Goal: Task Accomplishment & Management: Complete application form

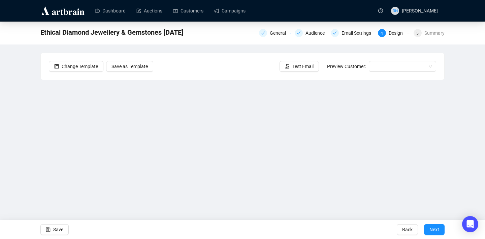
scroll to position [12, 0]
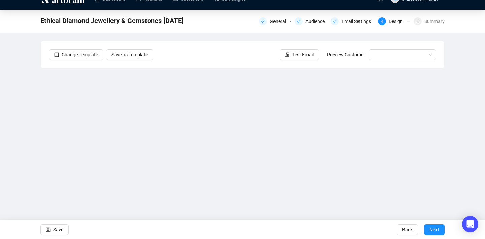
click at [358, 26] on div "General Audience Email Settings 4 Design 5 Summary" at bounding box center [352, 20] width 186 height 11
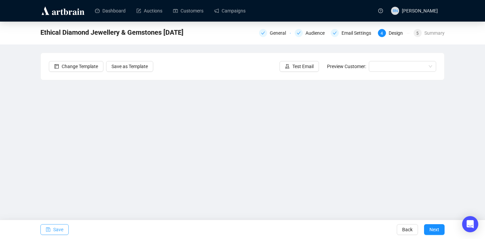
click at [54, 231] on span "Save" at bounding box center [58, 229] width 10 height 19
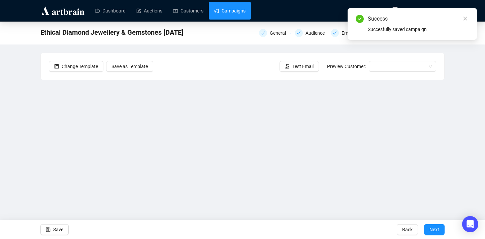
click at [237, 15] on link "Campaigns" at bounding box center [229, 11] width 31 height 18
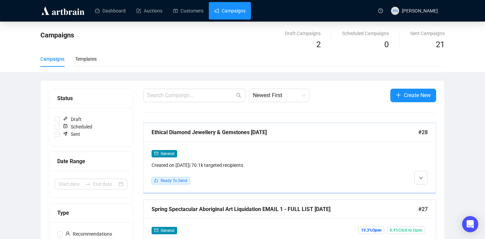
click at [209, 154] on div "General" at bounding box center [255, 154] width 206 height 8
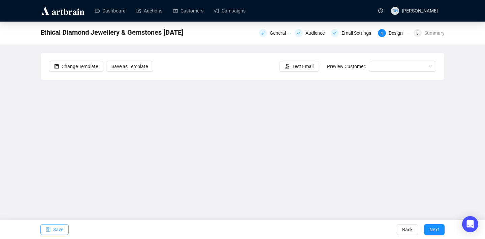
click at [60, 229] on span "Save" at bounding box center [58, 229] width 10 height 19
click at [57, 230] on span "Save" at bounding box center [58, 229] width 10 height 19
click at [64, 228] on button "Save" at bounding box center [54, 229] width 28 height 11
click at [60, 227] on span "Save" at bounding box center [58, 229] width 10 height 19
click at [55, 231] on span "Save" at bounding box center [58, 229] width 10 height 19
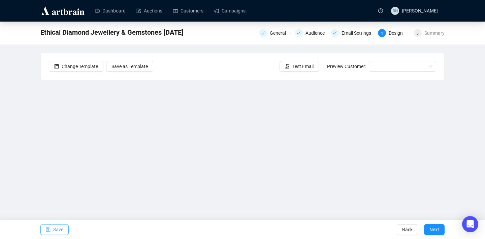
click at [56, 231] on span "Save" at bounding box center [58, 229] width 10 height 19
click at [65, 227] on button "Save" at bounding box center [54, 229] width 28 height 11
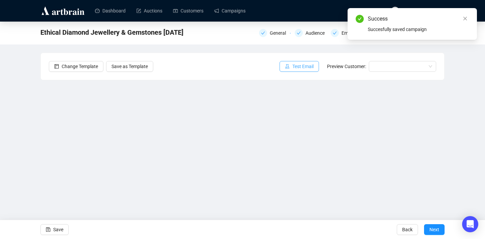
click at [308, 65] on span "Test Email" at bounding box center [302, 66] width 21 height 7
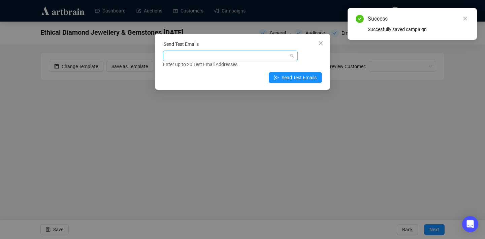
click at [206, 56] on div at bounding box center [226, 55] width 125 height 9
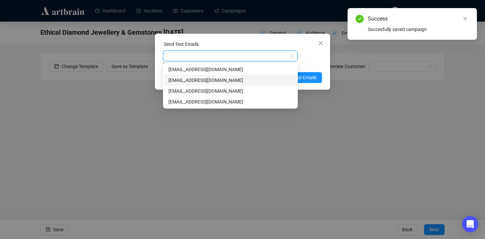
click at [206, 80] on div "[EMAIL_ADDRESS][DOMAIN_NAME]" at bounding box center [230, 79] width 124 height 7
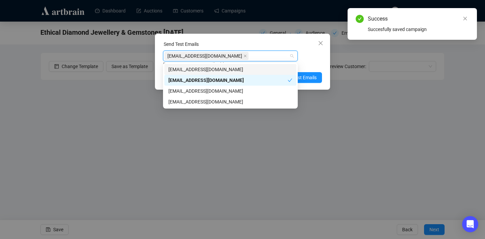
click at [221, 56] on div "[EMAIL_ADDRESS][DOMAIN_NAME]" at bounding box center [226, 55] width 125 height 9
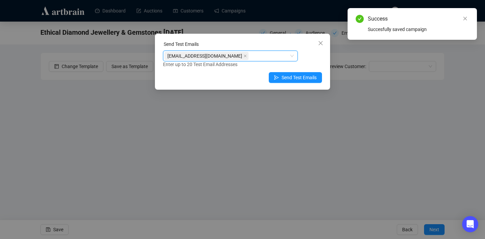
click at [220, 54] on div "[EMAIL_ADDRESS][DOMAIN_NAME]" at bounding box center [226, 55] width 125 height 9
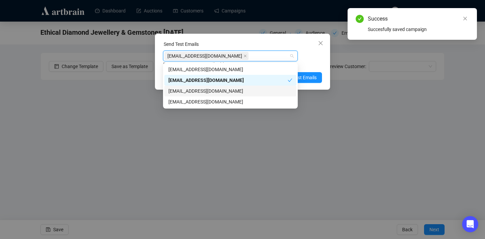
click at [216, 91] on div "[EMAIL_ADDRESS][DOMAIN_NAME]" at bounding box center [230, 90] width 124 height 7
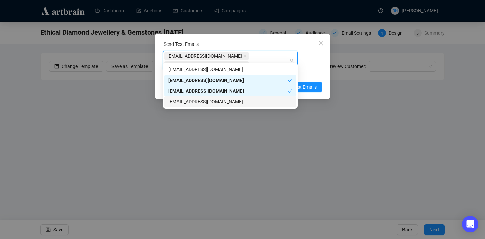
click at [229, 104] on div "[EMAIL_ADDRESS][DOMAIN_NAME]" at bounding box center [230, 101] width 124 height 7
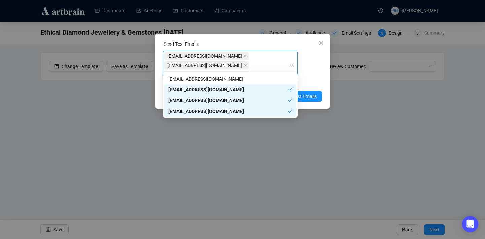
click at [309, 69] on div "[EMAIL_ADDRESS][DOMAIN_NAME] [EMAIL_ADDRESS][DOMAIN_NAME] [EMAIL_ADDRESS][DOMAI…" at bounding box center [242, 69] width 159 height 36
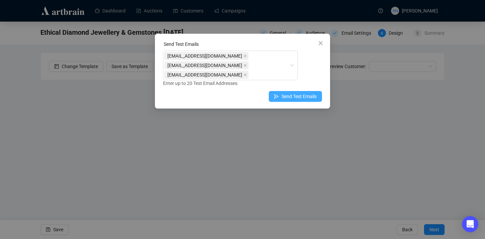
click at [300, 93] on span "Send Test Emails" at bounding box center [299, 96] width 35 height 7
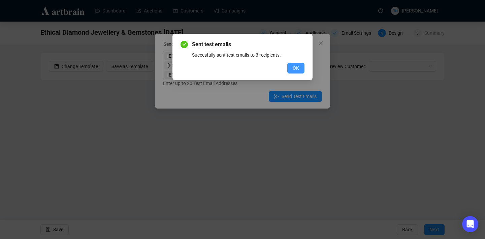
click at [294, 69] on span "OK" at bounding box center [296, 67] width 6 height 7
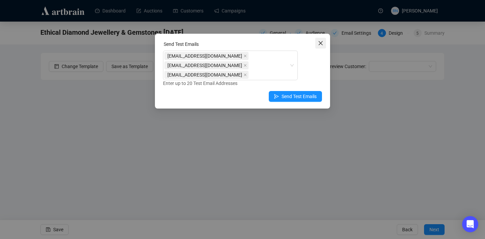
click at [322, 41] on icon "close" at bounding box center [320, 42] width 5 height 5
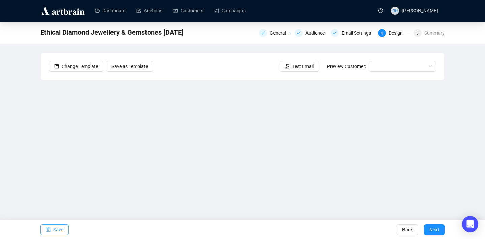
click at [68, 226] on button "Save" at bounding box center [54, 229] width 28 height 11
click at [423, 226] on div "Back Next" at bounding box center [421, 229] width 48 height 19
click at [427, 227] on button "Next" at bounding box center [434, 229] width 21 height 11
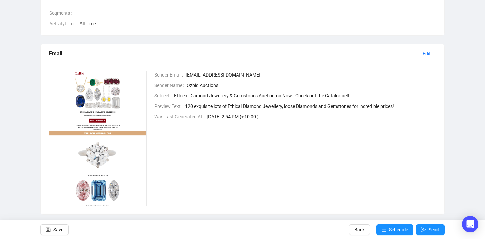
scroll to position [131, 0]
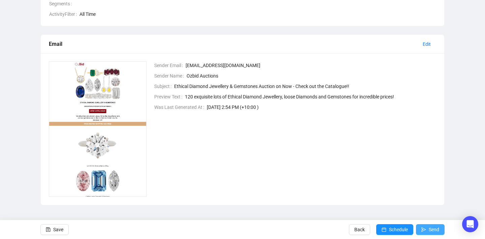
click at [434, 230] on span "Send" at bounding box center [434, 229] width 10 height 19
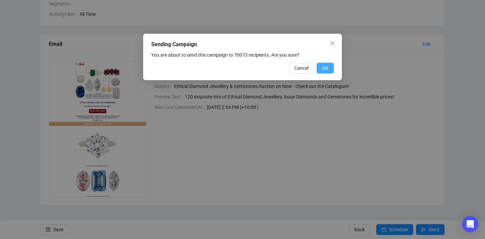
click at [331, 69] on button "OK" at bounding box center [325, 68] width 17 height 11
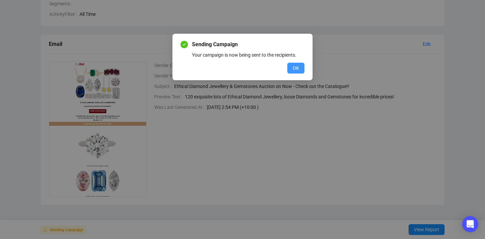
click at [297, 71] on span "OK" at bounding box center [296, 67] width 6 height 7
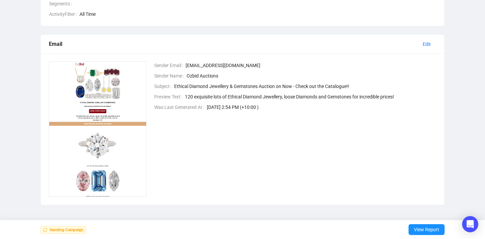
scroll to position [0, 0]
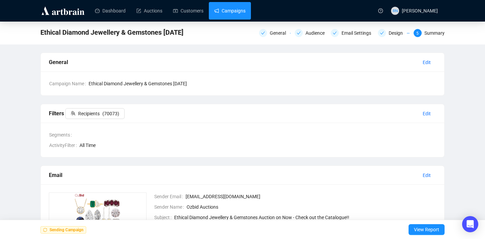
click at [230, 6] on link "Campaigns" at bounding box center [229, 11] width 31 height 18
